Goal: Check status: Check status

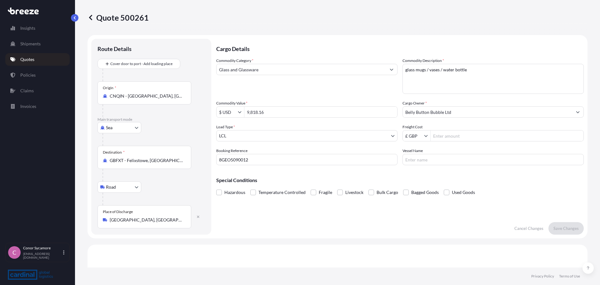
select select "Sea"
select select "Road"
select select "1"
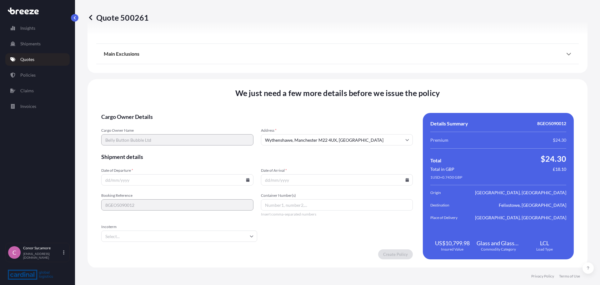
scroll to position [751, 0]
click at [114, 182] on input "Date of Departure *" at bounding box center [177, 179] width 152 height 11
type input "[DATE]"
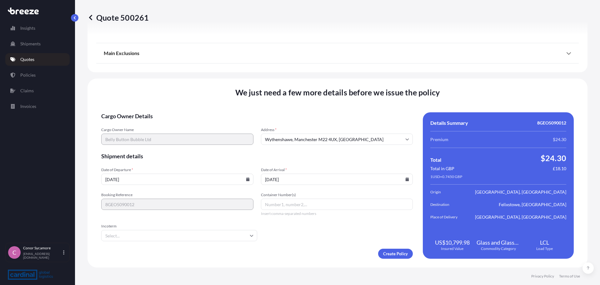
type input "[DATE]"
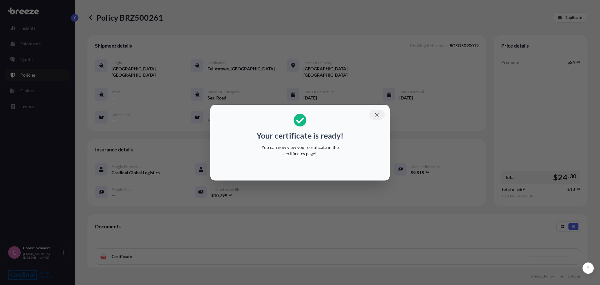
click at [376, 114] on icon "button" at bounding box center [377, 115] width 6 height 6
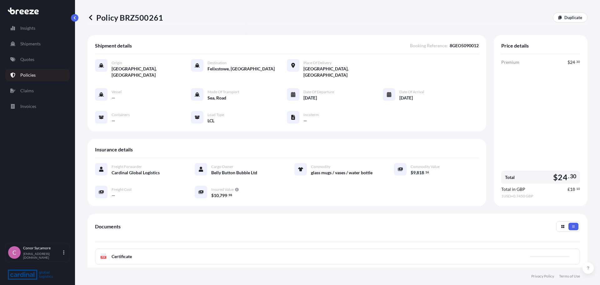
click at [144, 12] on div "Policy BRZ500261 Duplicate" at bounding box center [338, 17] width 500 height 35
click at [144, 13] on p "Policy BRZ500261" at bounding box center [126, 18] width 76 height 10
copy p "BRZ500261"
